Goal: Transaction & Acquisition: Purchase product/service

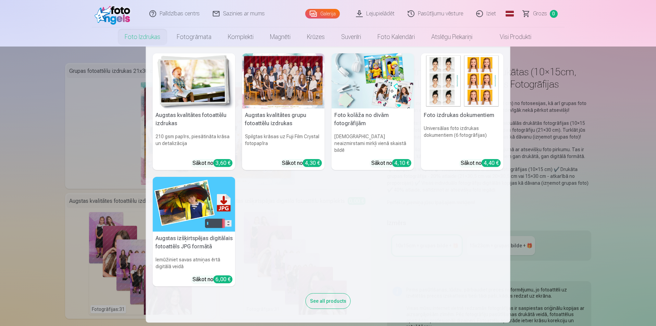
click at [180, 82] on img at bounding box center [194, 80] width 83 height 55
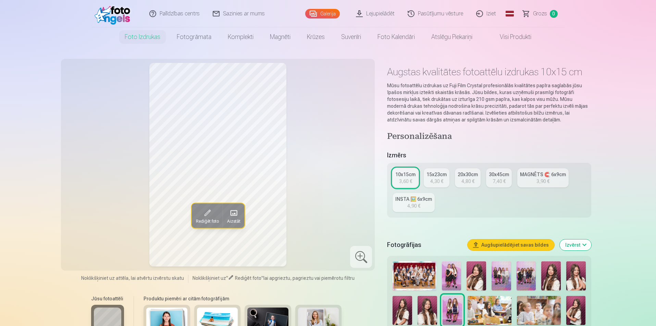
click at [333, 159] on div "Rediģēt foto Aizstāt" at bounding box center [218, 165] width 306 height 204
click at [121, 145] on div "Rediģēt foto Aizstāt" at bounding box center [218, 165] width 306 height 204
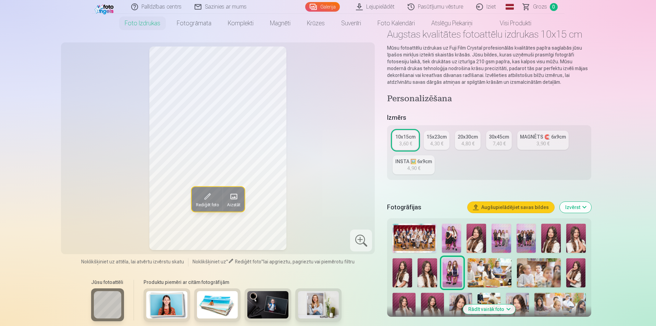
scroll to position [68, 0]
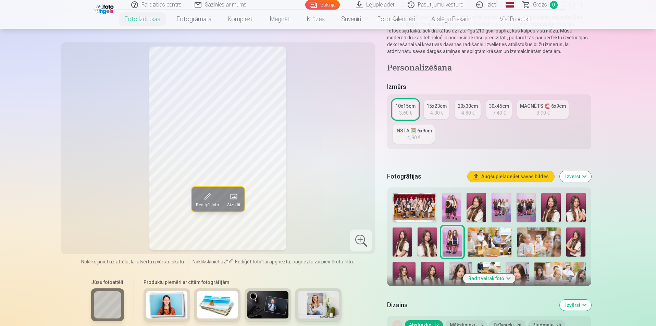
click at [157, 303] on img at bounding box center [166, 304] width 41 height 27
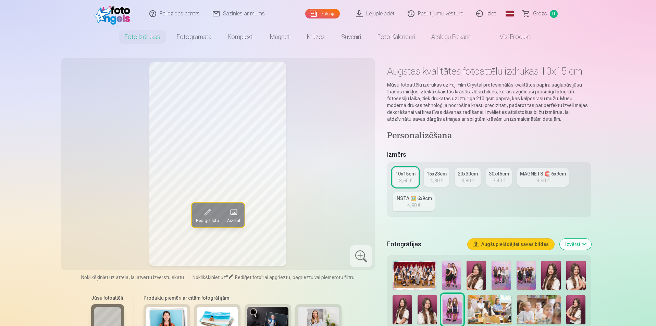
scroll to position [0, 0]
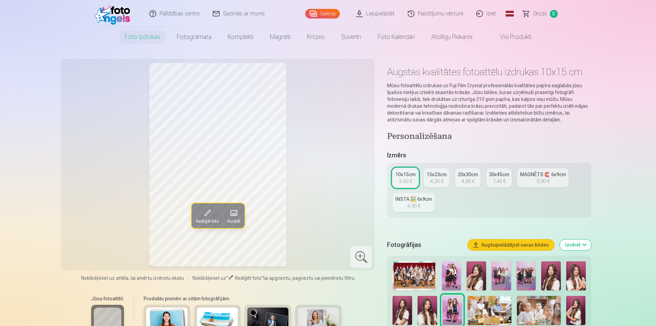
click at [543, 184] on div "3,90 €" at bounding box center [542, 181] width 13 height 7
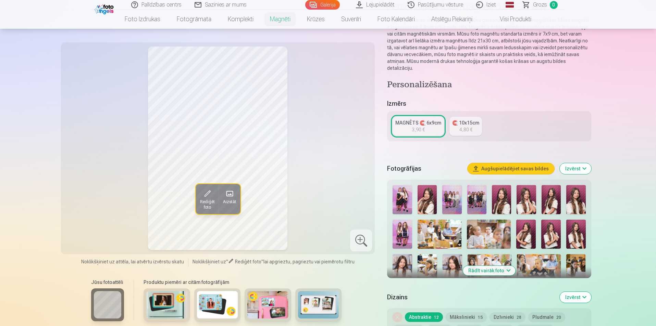
scroll to position [137, 0]
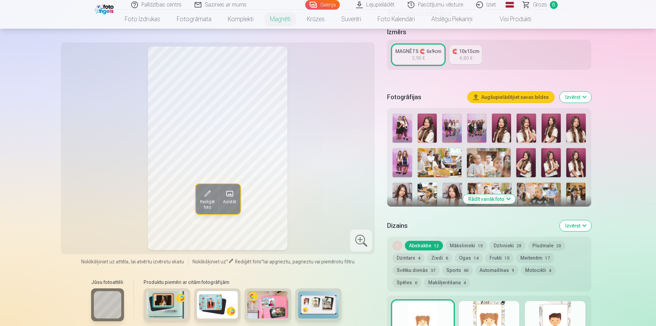
click at [425, 122] on img at bounding box center [426, 128] width 19 height 29
click at [504, 120] on img at bounding box center [501, 128] width 19 height 29
click at [528, 124] on img at bounding box center [525, 128] width 19 height 29
click at [548, 125] on img at bounding box center [550, 128] width 19 height 29
click at [587, 123] on div at bounding box center [489, 214] width 198 height 206
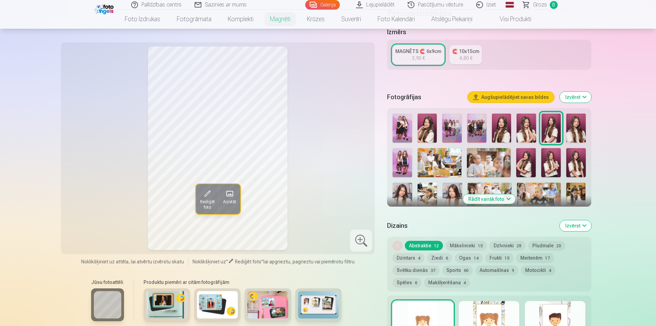
click at [582, 127] on img at bounding box center [575, 128] width 19 height 29
click at [525, 155] on img at bounding box center [526, 162] width 20 height 29
click at [544, 157] on img at bounding box center [551, 162] width 20 height 29
click at [580, 159] on img at bounding box center [576, 162] width 20 height 29
click at [397, 184] on img at bounding box center [402, 197] width 20 height 29
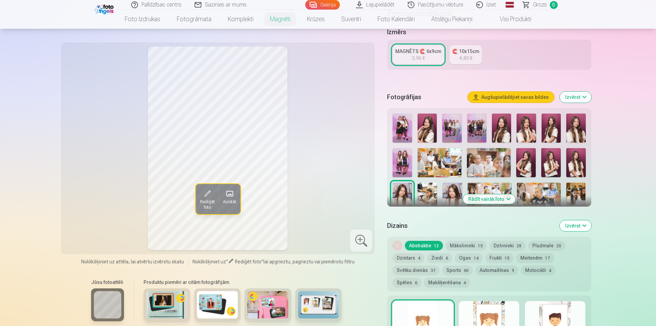
click at [457, 193] on img at bounding box center [452, 197] width 20 height 29
click at [568, 187] on img at bounding box center [576, 197] width 20 height 29
click at [547, 189] on img at bounding box center [539, 197] width 44 height 29
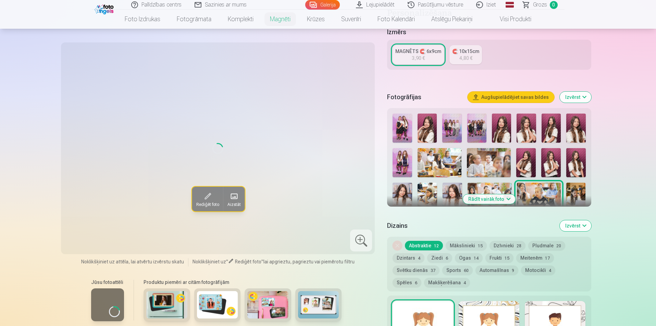
click at [446, 164] on img at bounding box center [439, 162] width 44 height 29
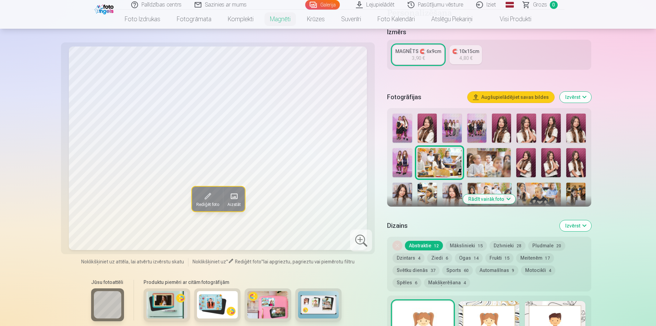
click at [426, 130] on img at bounding box center [426, 128] width 19 height 29
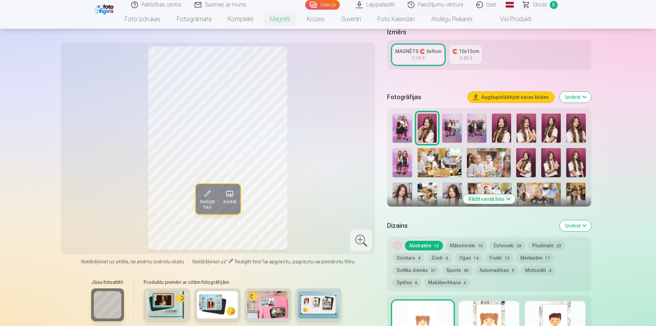
click at [500, 125] on img at bounding box center [501, 128] width 19 height 29
click at [532, 123] on img at bounding box center [525, 128] width 19 height 29
click at [541, 126] on div at bounding box center [489, 214] width 198 height 206
click at [551, 127] on img at bounding box center [550, 128] width 19 height 29
